Goal: Task Accomplishment & Management: Manage account settings

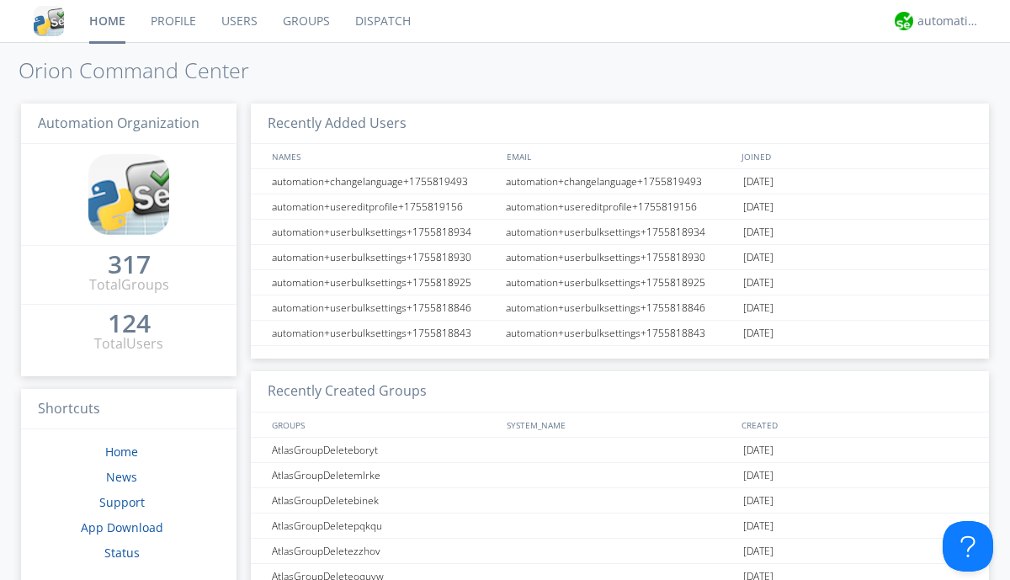
click at [305, 21] on link "Groups" at bounding box center [306, 21] width 72 height 42
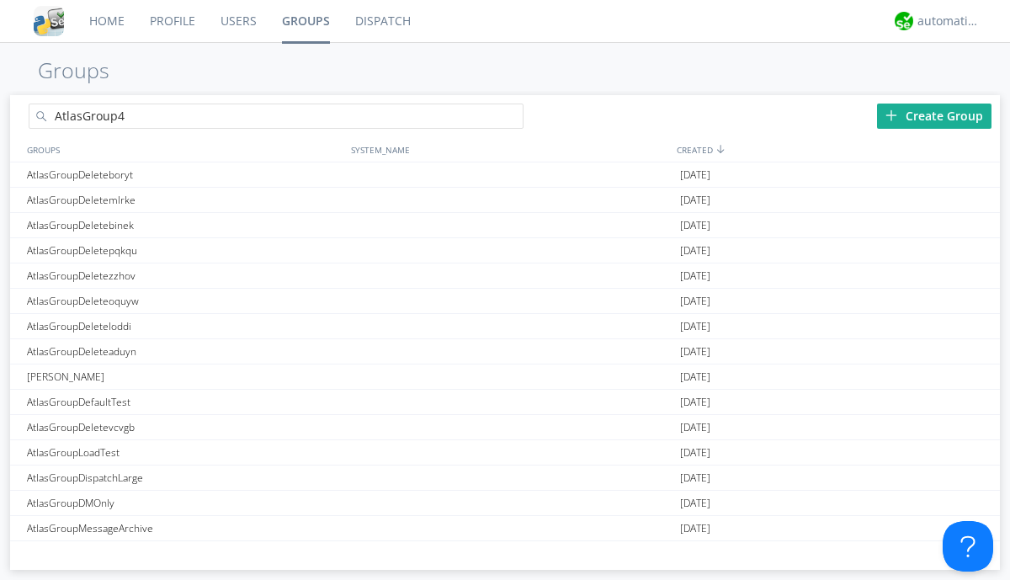
type input "AtlasGroup4"
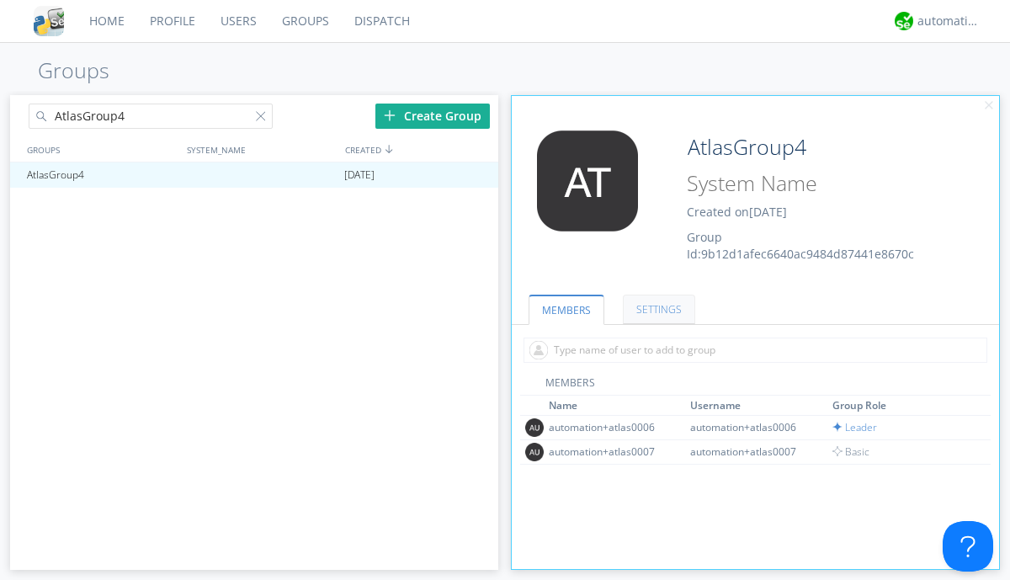
click at [656, 309] on link "SETTINGS" at bounding box center [659, 308] width 72 height 29
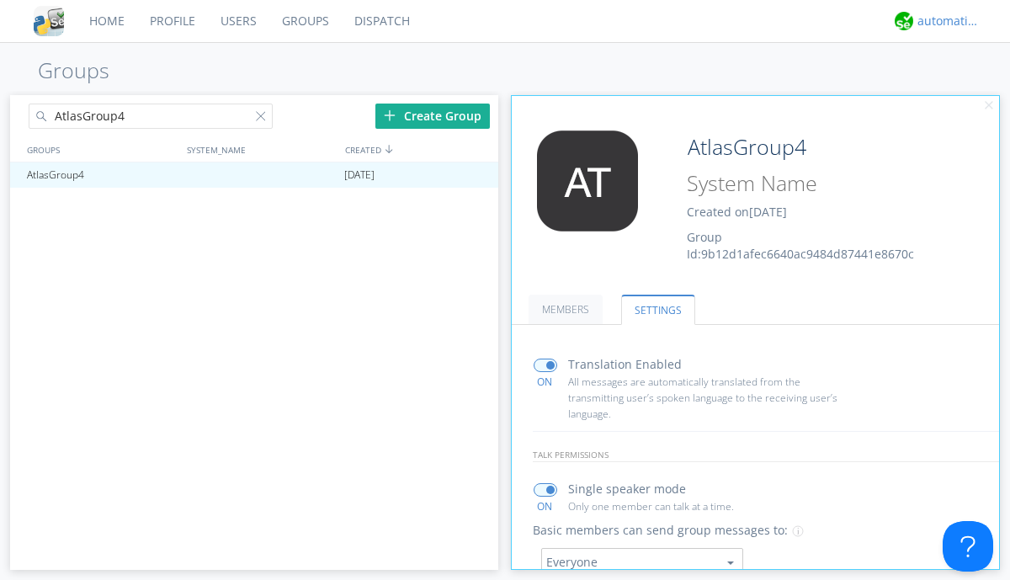
click at [944, 21] on div "automation+atlas" at bounding box center [948, 21] width 63 height 17
